Goal: Check status: Check status

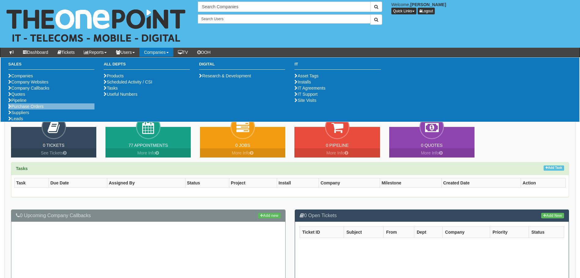
click at [53, 110] on li "Purchase Orders" at bounding box center [51, 106] width 86 height 6
click at [40, 109] on link "Purchase Orders" at bounding box center [25, 106] width 35 height 5
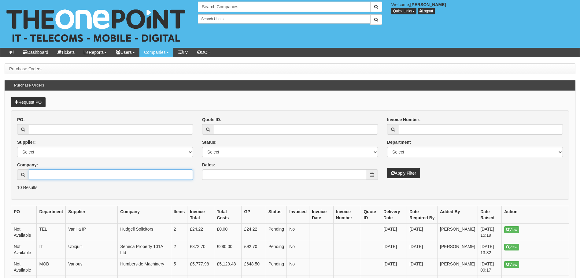
click at [51, 172] on input "Company:" at bounding box center [111, 174] width 164 height 10
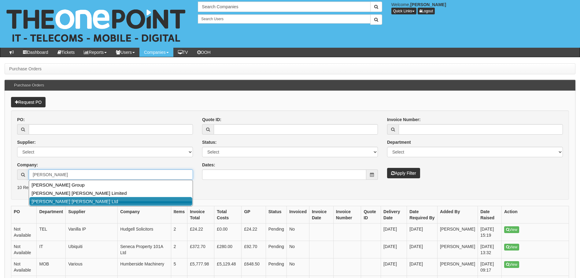
click at [92, 199] on link "[PERSON_NAME] [PERSON_NAME] Ltd" at bounding box center [110, 201] width 163 height 9
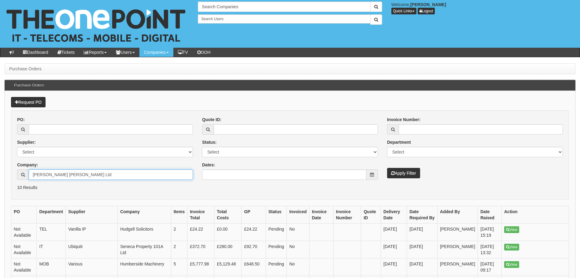
type input "[PERSON_NAME] [PERSON_NAME] Ltd"
click at [399, 172] on button "Apply Filter" at bounding box center [403, 173] width 33 height 10
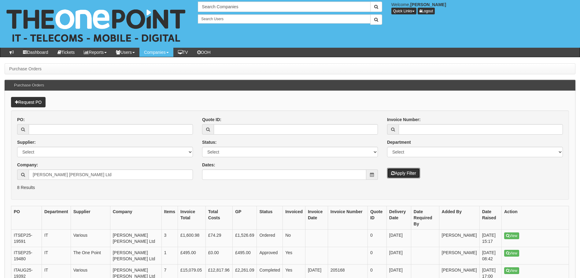
click at [400, 174] on button "Apply Filter" at bounding box center [403, 173] width 33 height 10
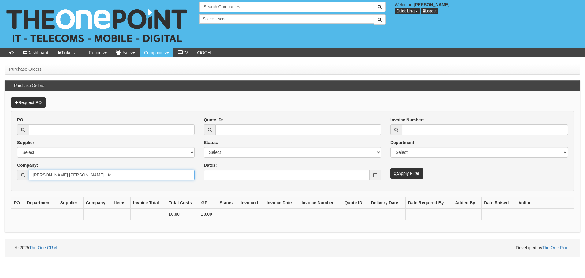
click at [102, 172] on input "[PERSON_NAME] [PERSON_NAME] Ltd" at bounding box center [112, 175] width 166 height 10
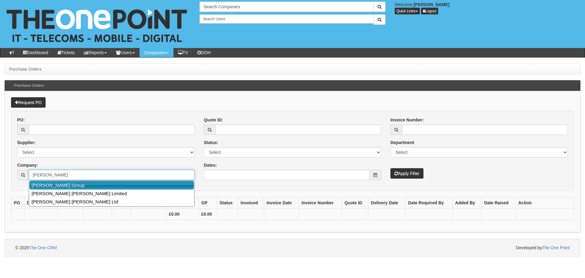
click at [79, 184] on link "[PERSON_NAME] Group" at bounding box center [111, 185] width 165 height 9
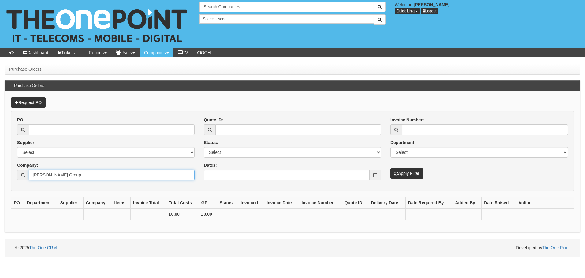
type input "Smailes Goldie Group"
click at [400, 173] on button "Apply Filter" at bounding box center [406, 173] width 33 height 10
click at [410, 172] on button "Apply Filter" at bounding box center [406, 173] width 33 height 10
click at [89, 169] on div "Company: 3 results are available, use up and down arrow keys to navigate. Smail…" at bounding box center [105, 171] width 177 height 18
click at [82, 174] on input "Smailes Goldie Group" at bounding box center [112, 175] width 166 height 10
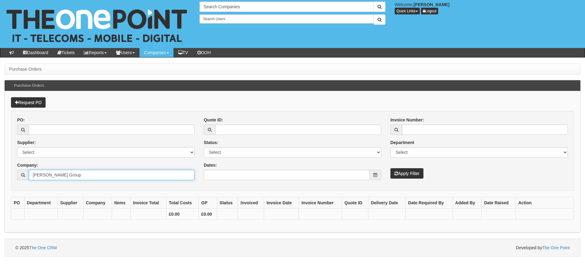
drag, startPoint x: 82, startPoint y: 174, endPoint x: 19, endPoint y: 174, distance: 63.0
click at [19, 174] on div "3 results are available, use up and down arrow keys to navigate. Smailes Goldie…" at bounding box center [105, 175] width 177 height 10
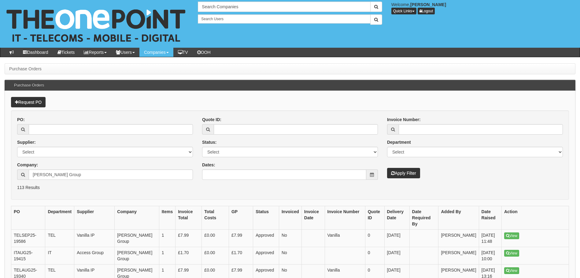
click at [218, 191] on form "PO: Supplier: Select 123 [DOMAIN_NAME] 1Password 3 4Gon [PERSON_NAME] Electric …" at bounding box center [290, 154] width 558 height 89
click at [66, 172] on input "[PERSON_NAME] Group" at bounding box center [111, 174] width 164 height 10
click at [102, 179] on input "[PERSON_NAME] Group" at bounding box center [111, 174] width 164 height 10
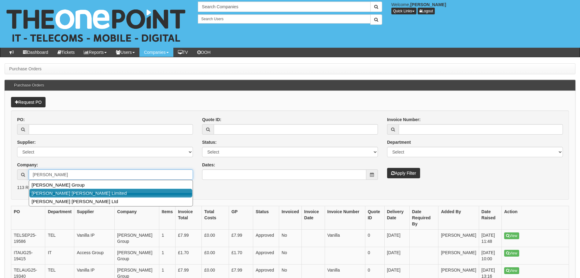
click at [124, 195] on link "[PERSON_NAME] [PERSON_NAME] Limited" at bounding box center [110, 193] width 163 height 9
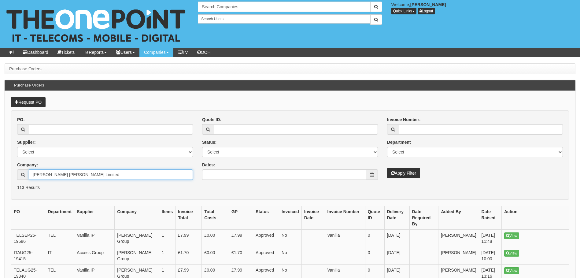
type input "[PERSON_NAME] [PERSON_NAME] Limited"
click at [399, 174] on button "Apply Filter" at bounding box center [403, 173] width 33 height 10
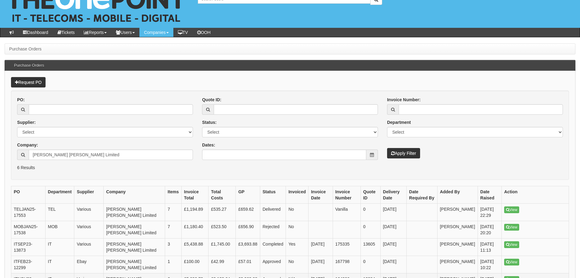
scroll to position [31, 0]
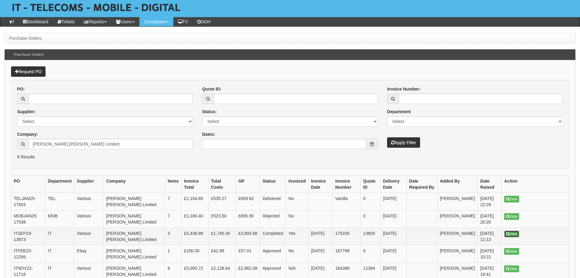
click at [511, 235] on link "View" at bounding box center [511, 234] width 15 height 7
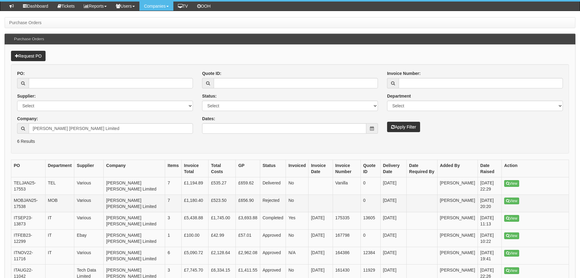
scroll to position [61, 0]
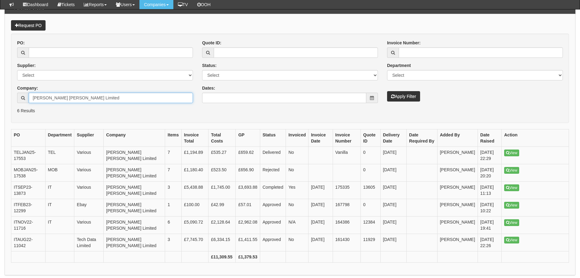
click at [129, 102] on input "Smailes Goldie Watson Limited" at bounding box center [111, 98] width 164 height 10
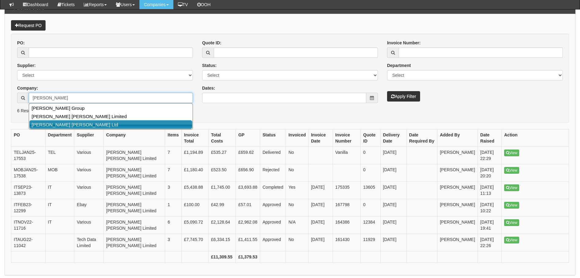
click at [73, 123] on link "[PERSON_NAME] [PERSON_NAME] Ltd" at bounding box center [110, 124] width 163 height 9
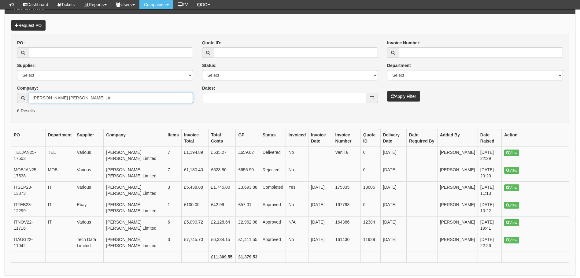
type input "[PERSON_NAME] [PERSON_NAME] Ltd"
click at [407, 94] on button "Apply Filter" at bounding box center [403, 96] width 33 height 10
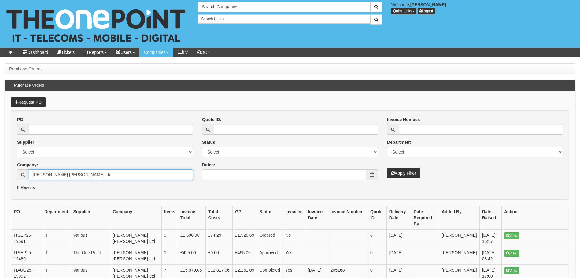
click at [85, 171] on input "[PERSON_NAME] [PERSON_NAME] Ltd" at bounding box center [111, 174] width 164 height 10
type input "S"
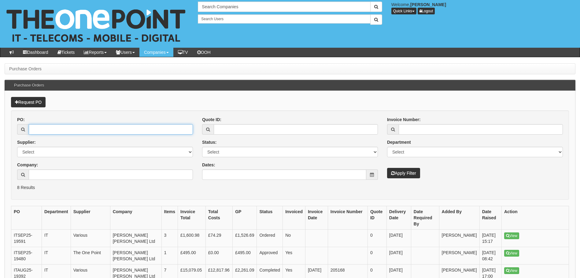
click at [57, 127] on input "PO:" at bounding box center [111, 129] width 164 height 10
paste input "19392"
click at [40, 128] on input "19392" at bounding box center [111, 129] width 164 height 10
type input "19392"
click at [398, 173] on button "Apply Filter" at bounding box center [403, 173] width 33 height 10
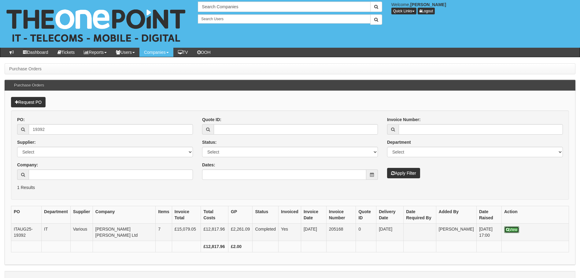
click at [515, 228] on link "View" at bounding box center [511, 229] width 15 height 7
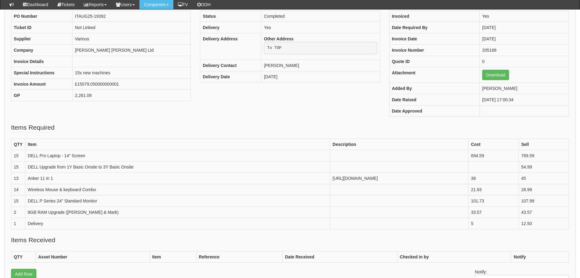
scroll to position [92, 0]
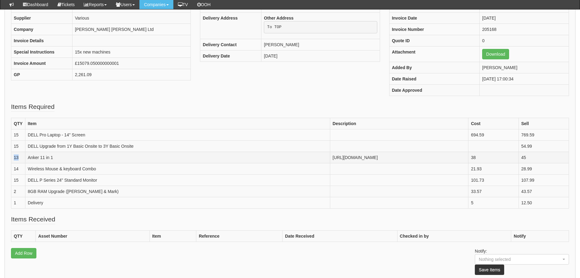
drag, startPoint x: 21, startPoint y: 159, endPoint x: 13, endPoint y: 160, distance: 8.0
click at [13, 160] on td "13" at bounding box center [18, 157] width 14 height 11
click at [131, 212] on fieldset "Items Required QTY Item Description Cost Sell 15 DELL Pro Laptop - 14" Screen 6…" at bounding box center [290, 158] width 558 height 113
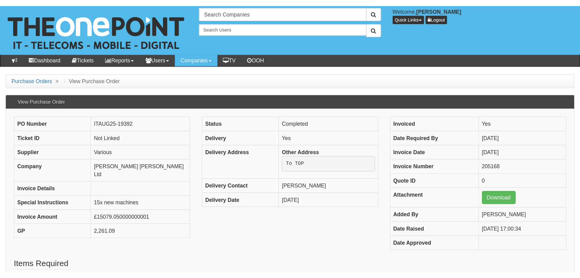
scroll to position [0, 0]
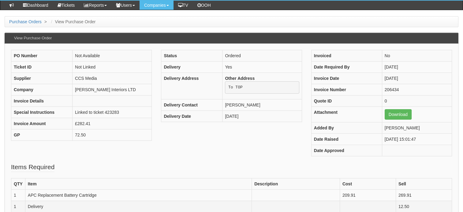
scroll to position [122, 0]
